Goal: Transaction & Acquisition: Purchase product/service

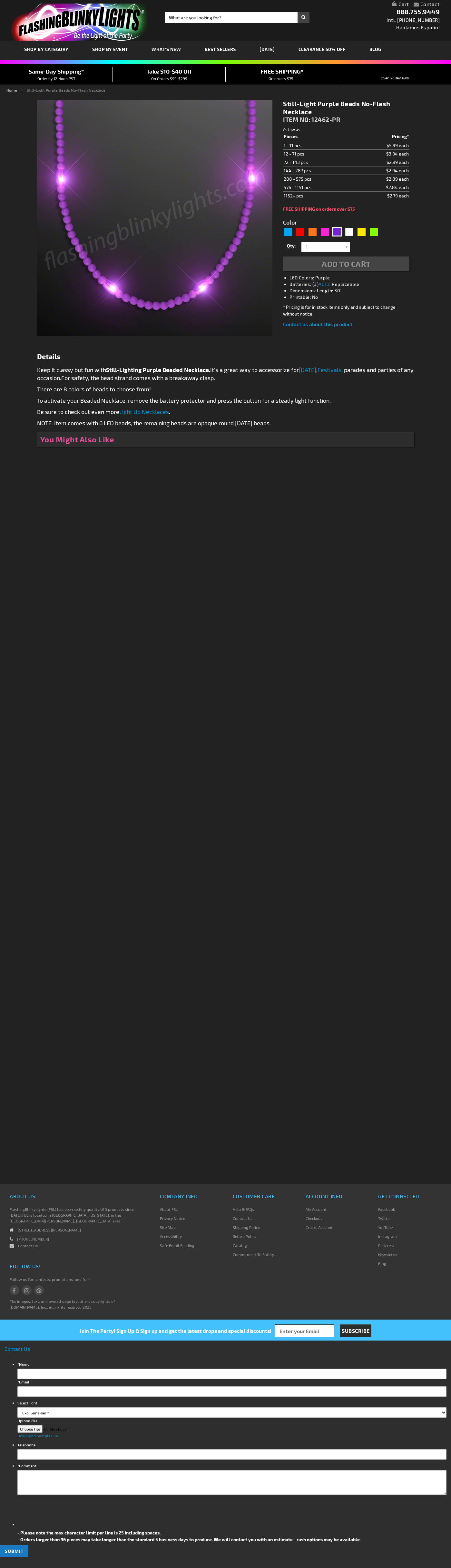
type input "5640"
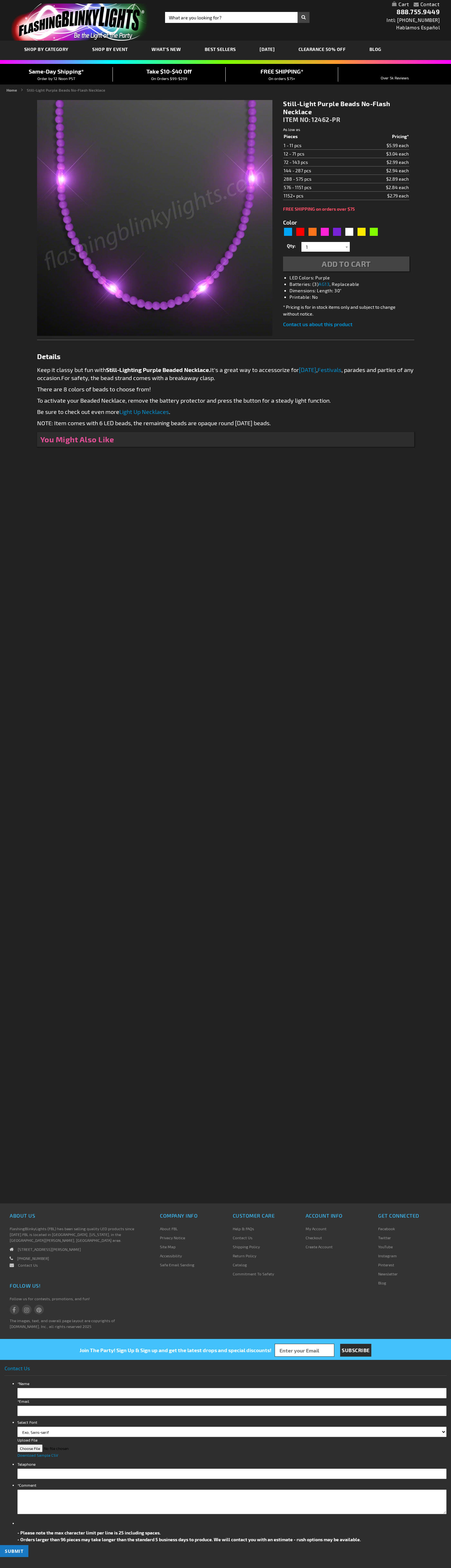
type input "5640"
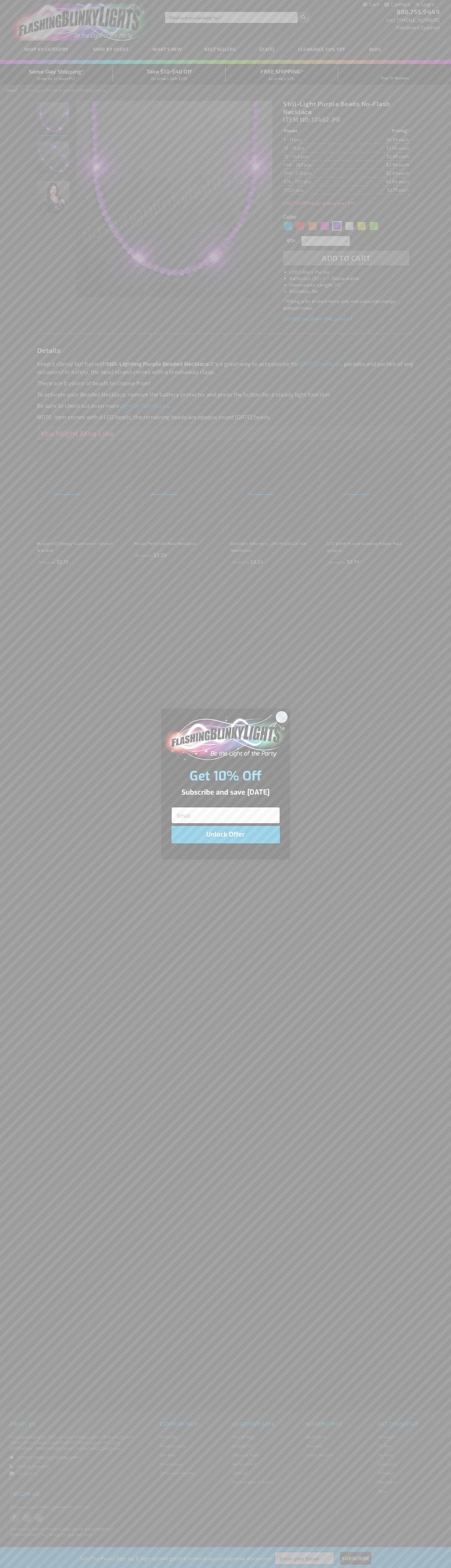
click at [282, 717] on icon "Close dialog" at bounding box center [281, 717] width 5 height 5
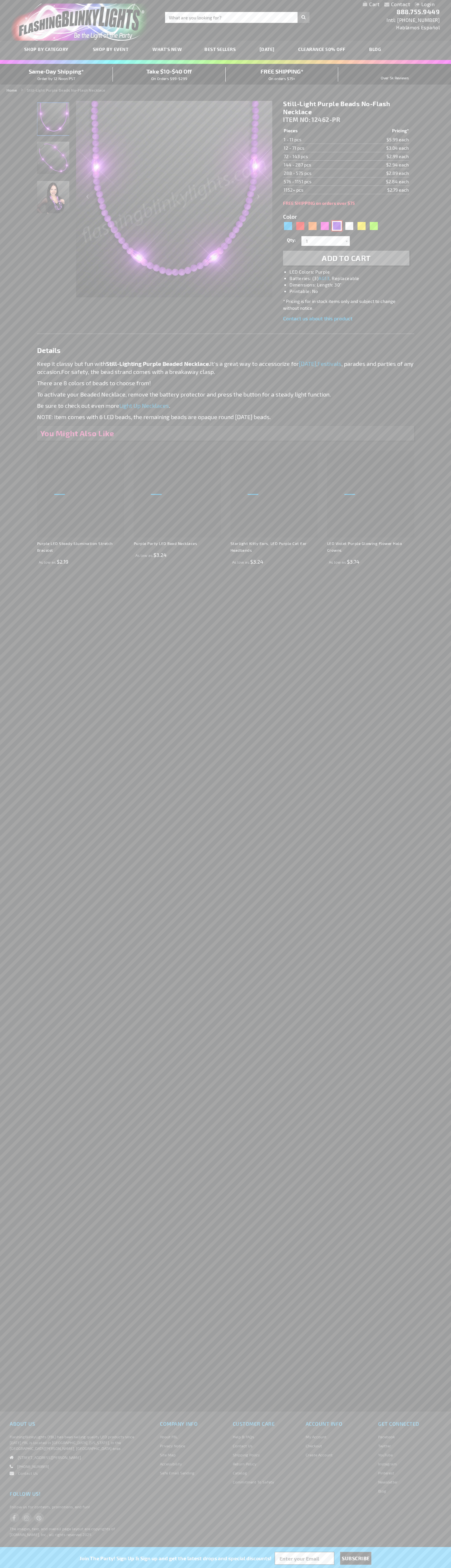
click at [337, 226] on div "Purple" at bounding box center [337, 226] width 9 height 9
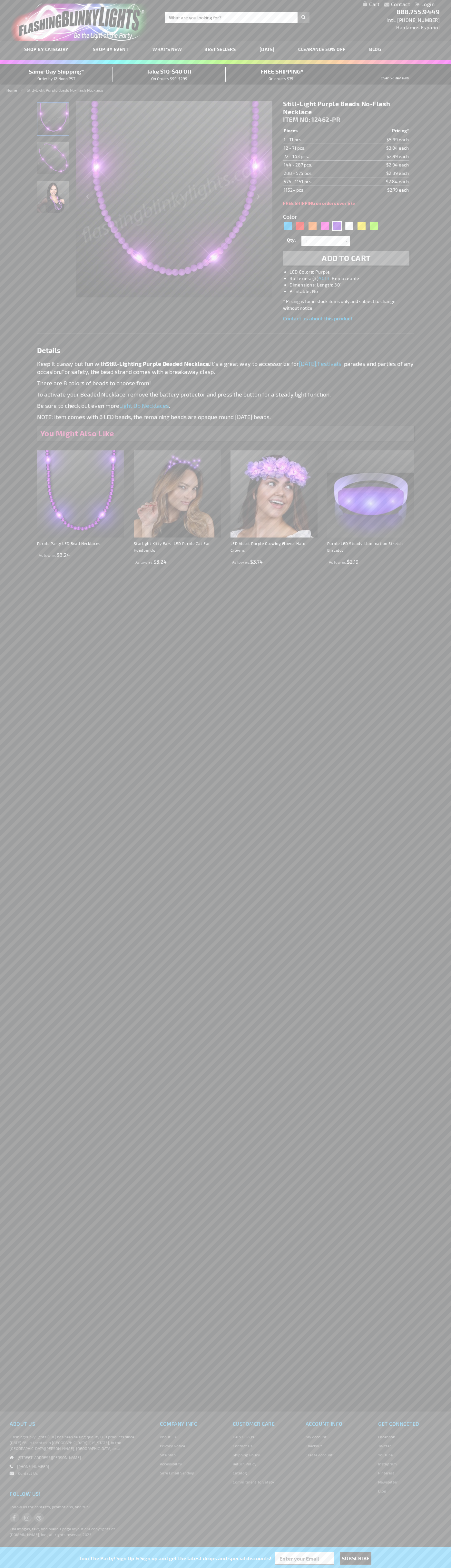
click at [346, 259] on span "Add to Cart" at bounding box center [346, 258] width 49 height 9
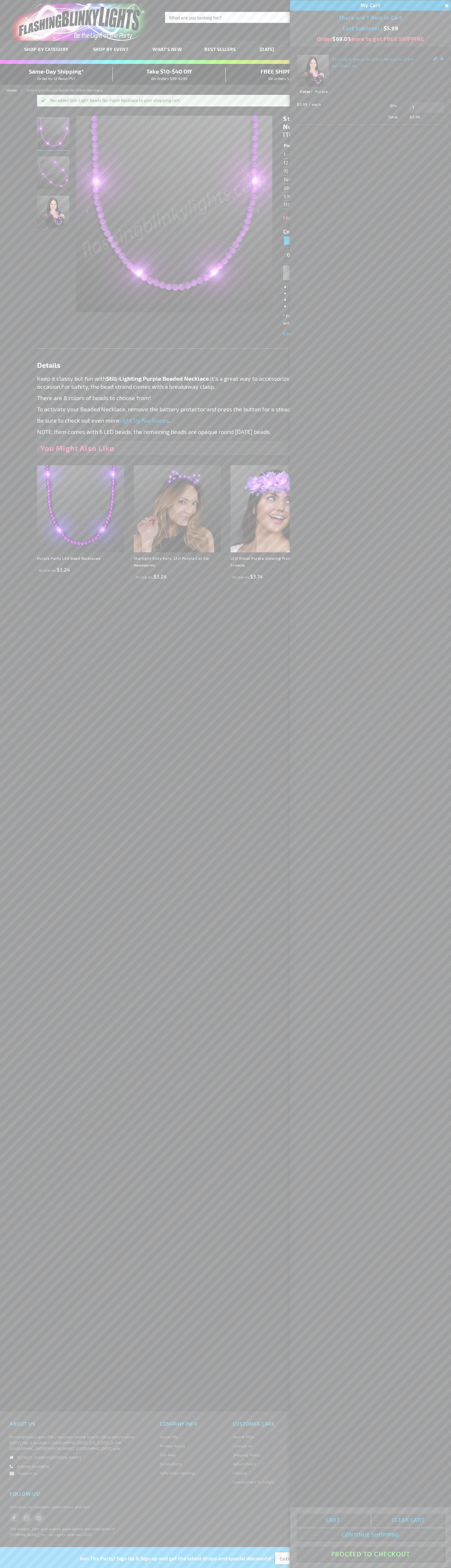
click at [371, 1555] on button "Proceed To Checkout" at bounding box center [371, 1555] width 148 height 15
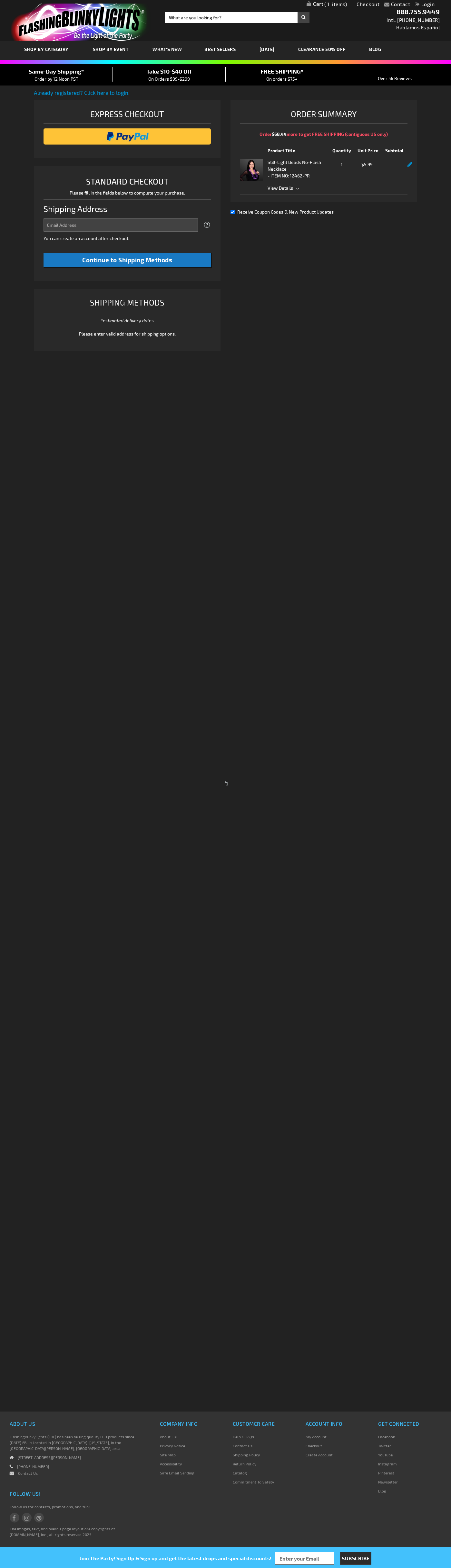
select select "US"
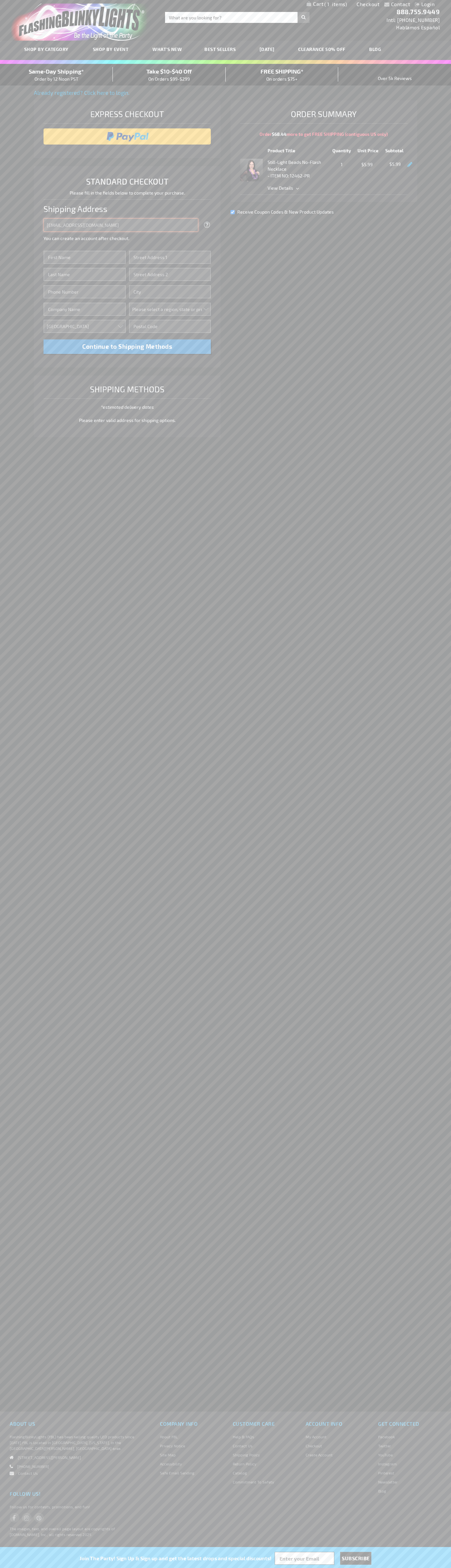
type input "[EMAIL_ADDRESS][DOMAIN_NAME]"
type input "[PERSON_NAME]"
type input "[STREET_ADDRESS][GEOGRAPHIC_DATA][PERSON_NAME]"
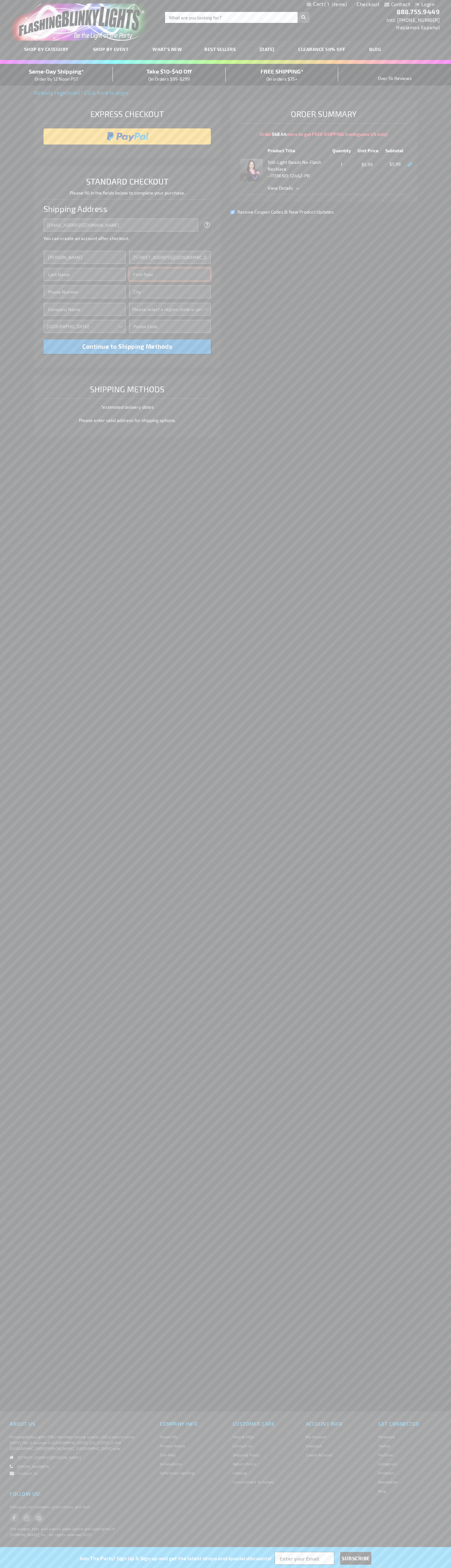
type input "First floor"
type input "[PERSON_NAME][GEOGRAPHIC_DATA]"
